Goal: Check status: Check status

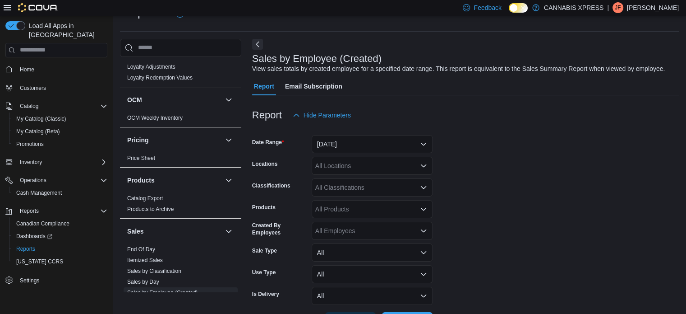
scroll to position [482, 0]
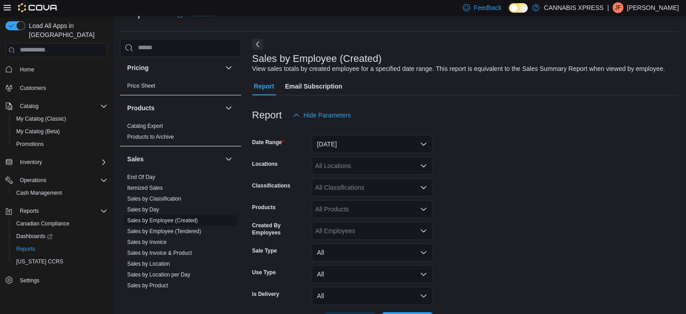
click at [182, 217] on link "Sales by Employee (Created)" at bounding box center [162, 220] width 71 height 6
click at [382, 144] on button "[DATE]" at bounding box center [372, 144] width 121 height 18
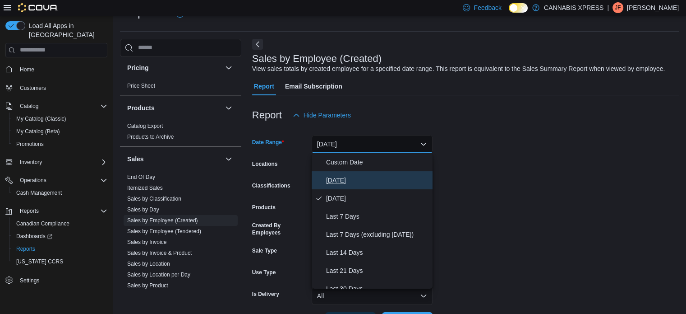
click at [337, 184] on span "[DATE]" at bounding box center [377, 180] width 103 height 11
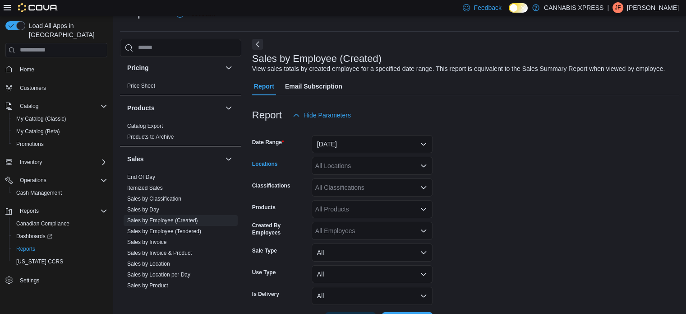
click at [379, 167] on div "All Locations" at bounding box center [372, 166] width 121 height 18
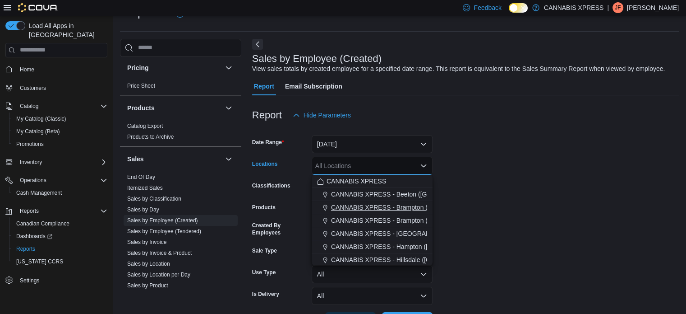
click at [391, 203] on span "CANNABIS XPRESS - Brampton ([GEOGRAPHIC_DATA])" at bounding box center [413, 207] width 164 height 9
click at [486, 222] on form "Date Range [DATE] Locations CANNABIS XPRESS - [GEOGRAPHIC_DATA] ([GEOGRAPHIC_DA…" at bounding box center [465, 227] width 427 height 206
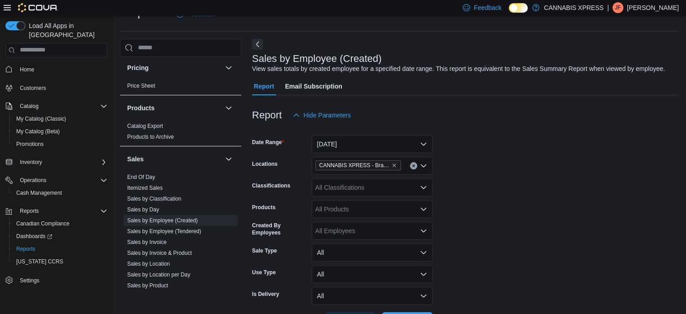
scroll to position [55, 0]
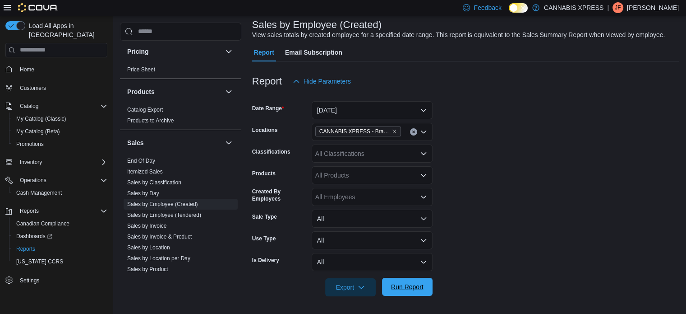
click at [407, 287] on span "Run Report" at bounding box center [407, 286] width 32 height 9
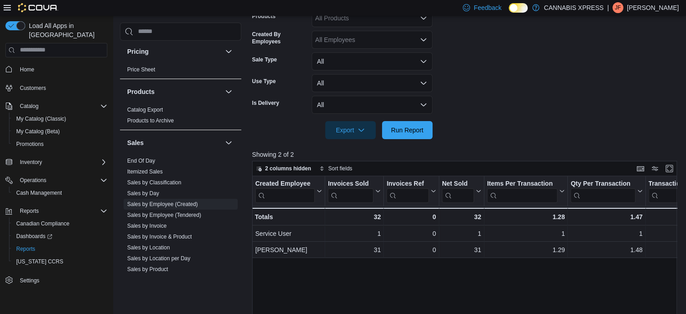
scroll to position [212, 0]
